Goal: Check status: Check status

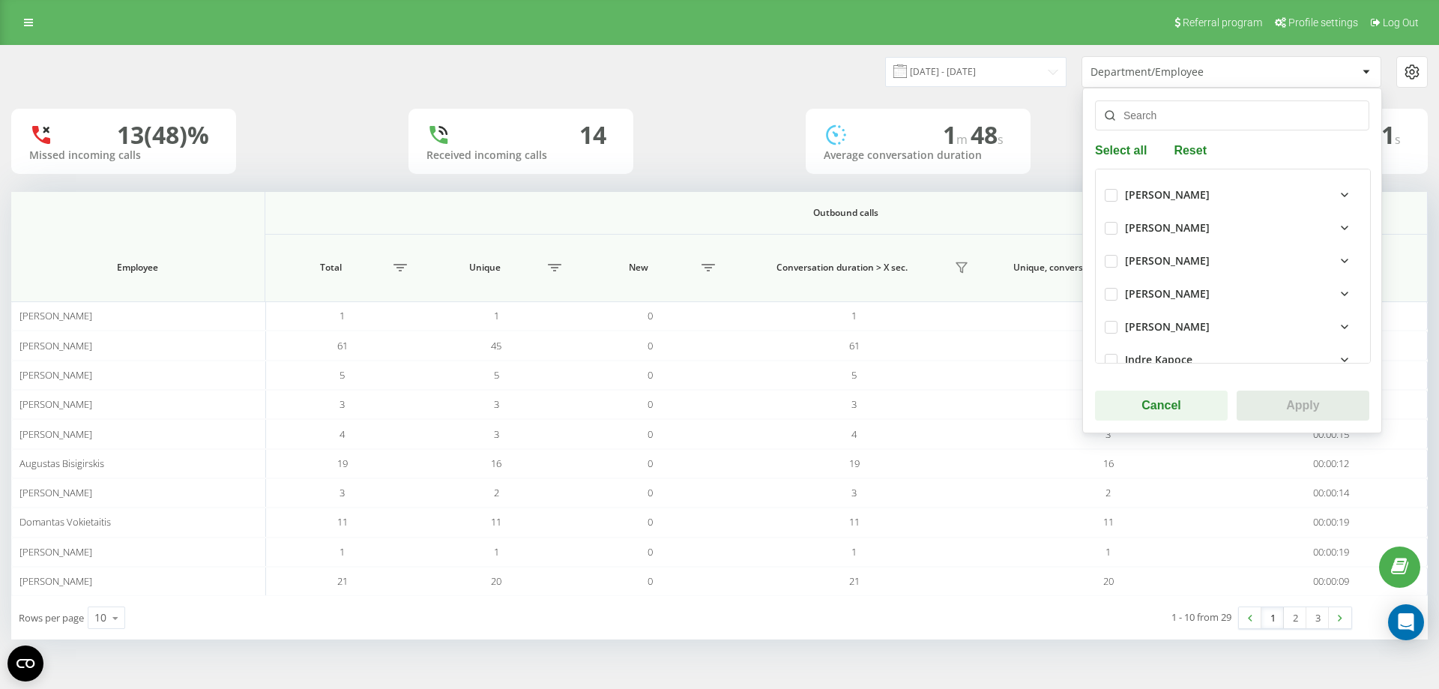
click at [1104, 181] on div "Danas Livarauskas Vaida Ivanauskait Mantas Aukstiejus Giedre Mazuniene Audrius …" at bounding box center [1233, 266] width 276 height 195
click at [1108, 189] on label at bounding box center [1111, 189] width 13 height 0
checkbox input "true"
click at [1278, 402] on button "Apply" at bounding box center [1303, 405] width 133 height 30
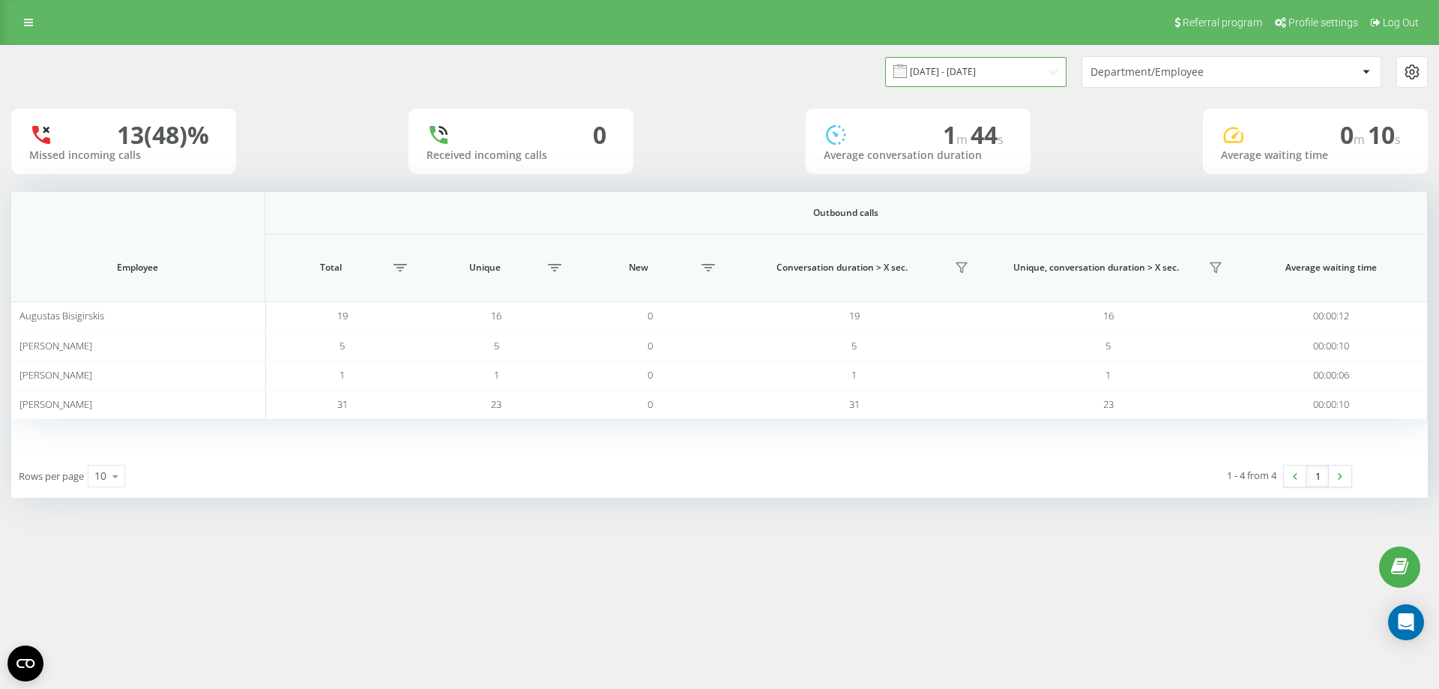
click at [1058, 76] on input "[DATE] - [DATE]" at bounding box center [975, 71] width 181 height 29
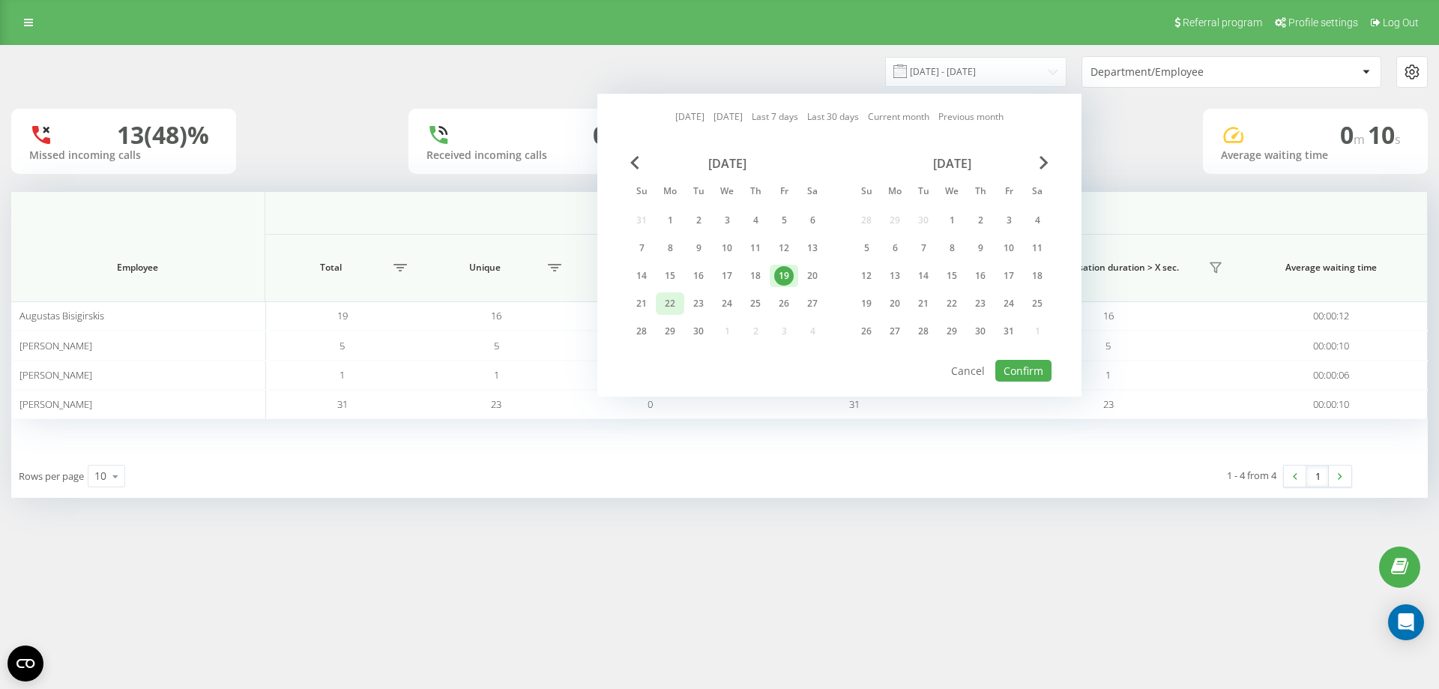
click at [676, 306] on div "22" at bounding box center [669, 303] width 19 height 19
click at [1013, 369] on button "Confirm" at bounding box center [1023, 371] width 56 height 22
type input "22.09.2025 - 22.09.2025"
